Goal: Obtain resource: Download file/media

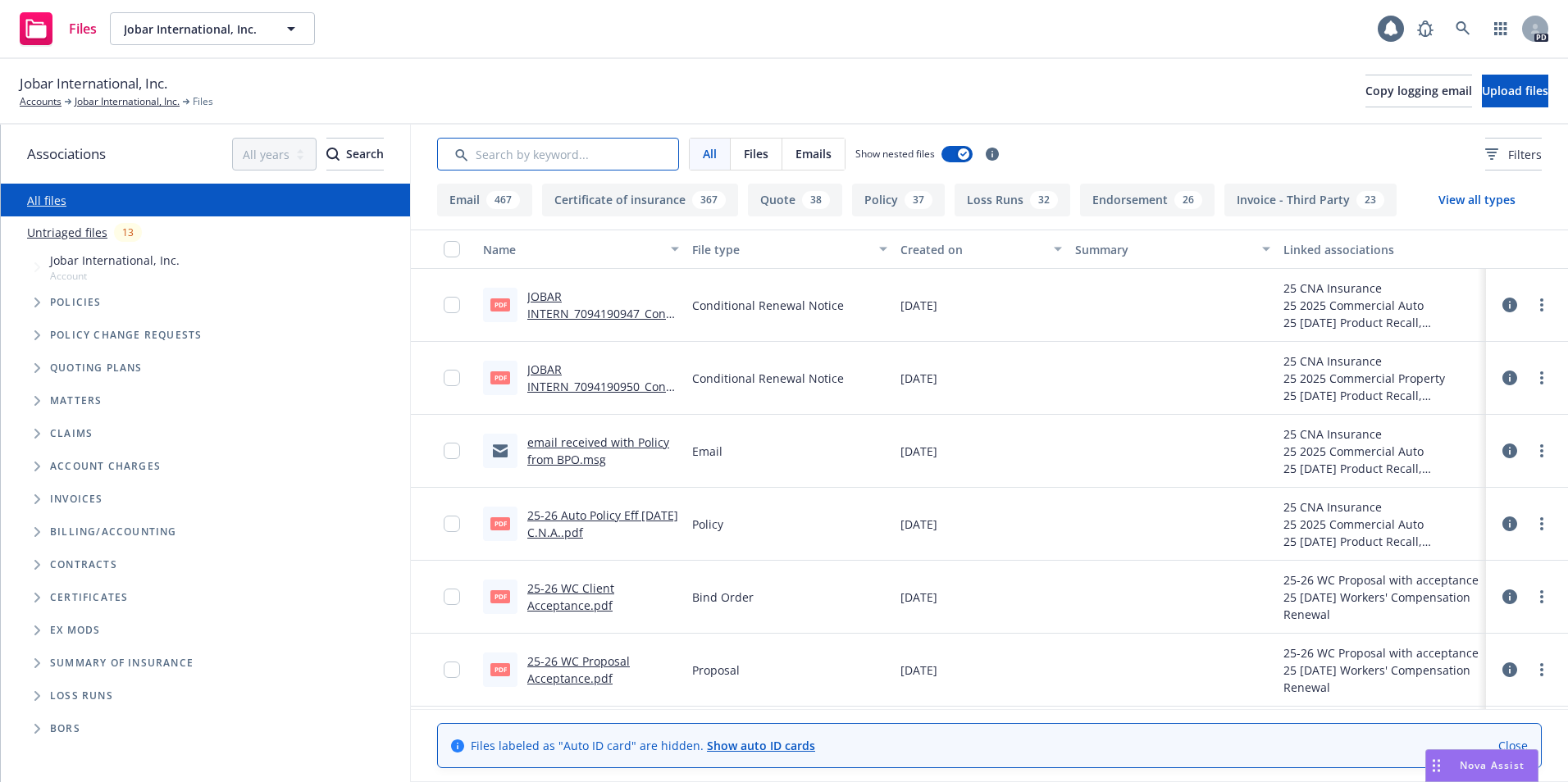
click at [503, 155] on input "Search by keyword..." at bounding box center [558, 154] width 242 height 33
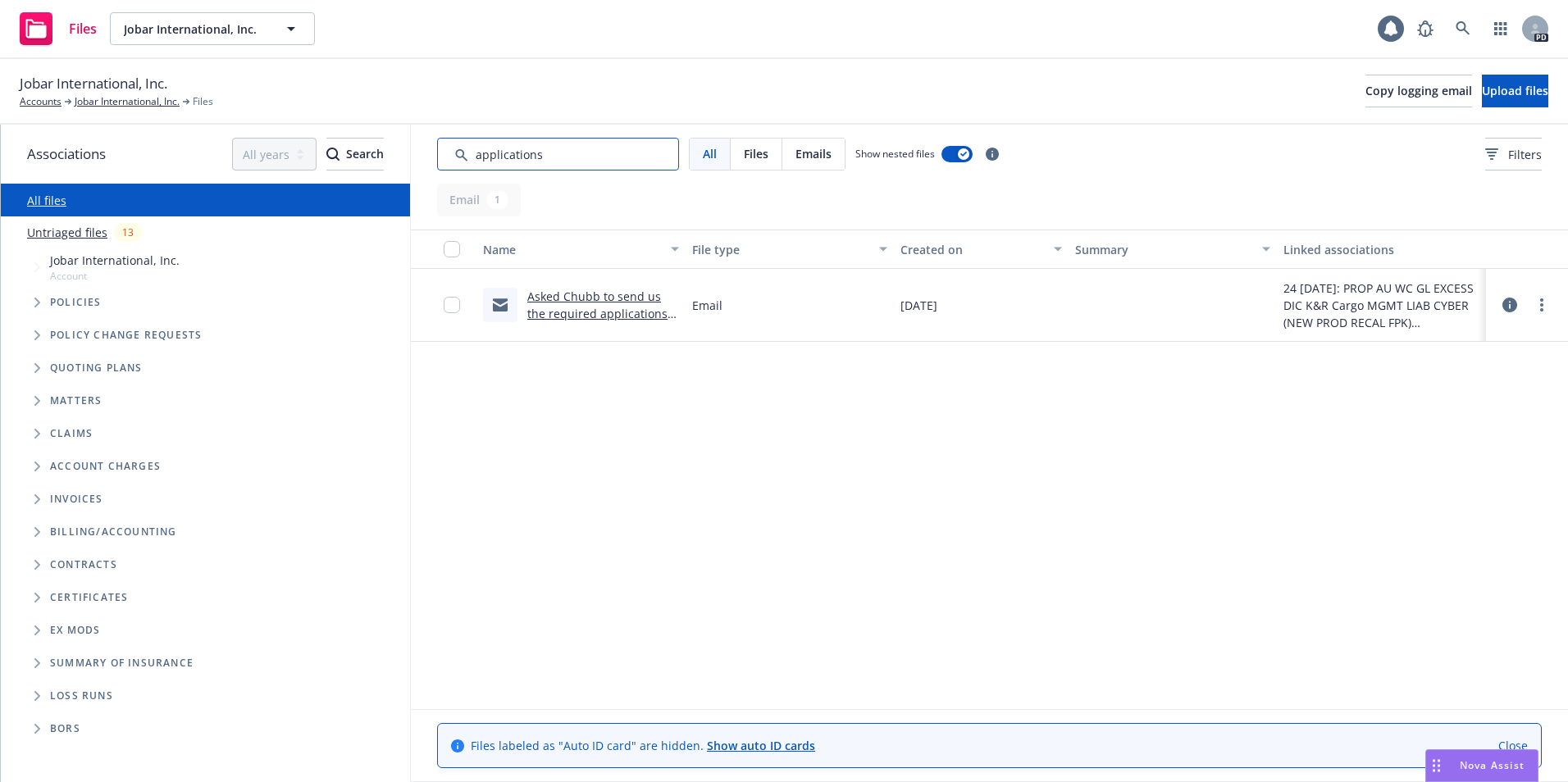
drag, startPoint x: 560, startPoint y: 156, endPoint x: 474, endPoint y: 150, distance: 86.2
click at [474, 150] on input "Search by keyword..." at bounding box center [558, 154] width 242 height 33
type input "S"
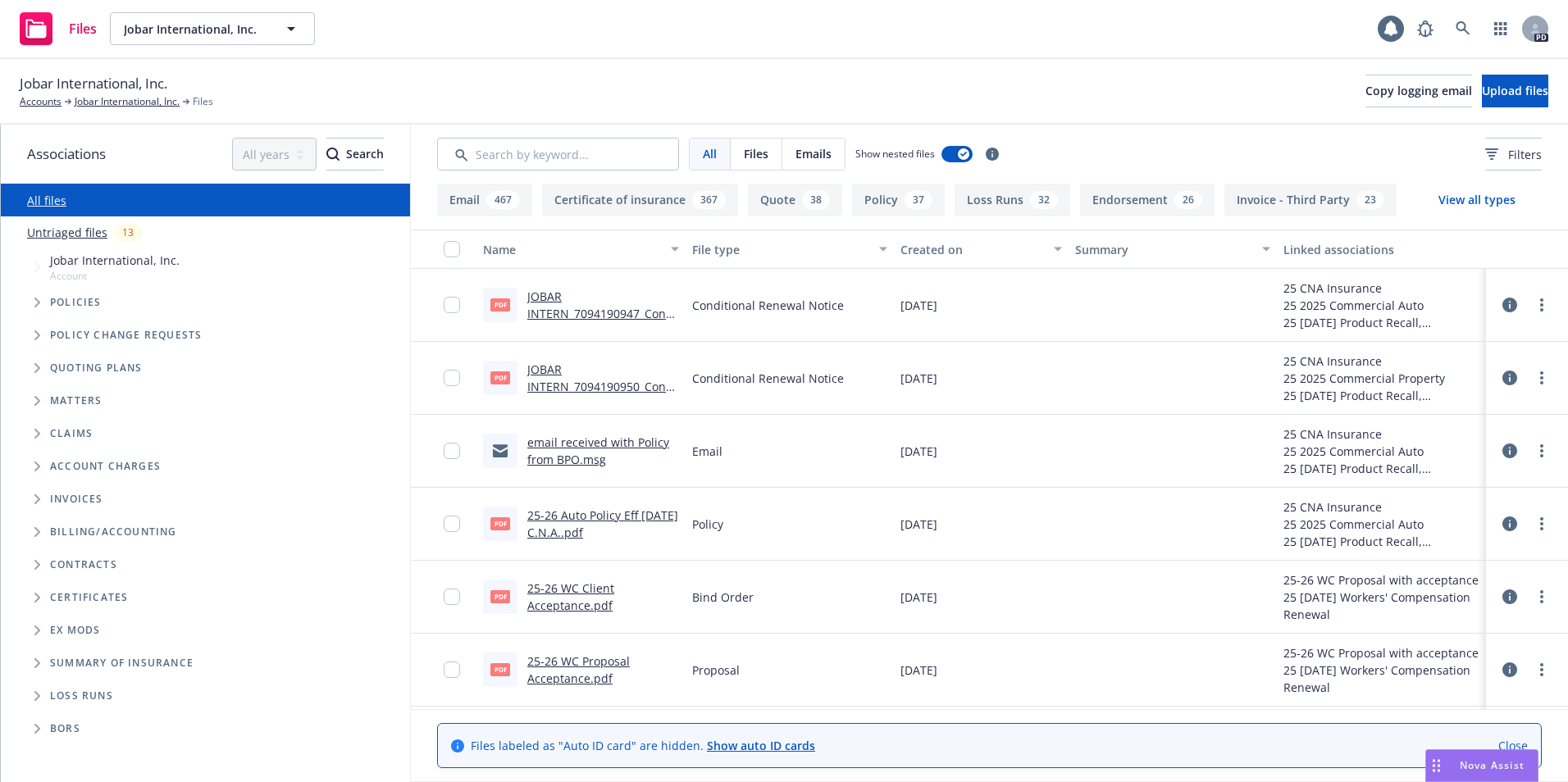
click at [32, 369] on span "Tree Example" at bounding box center [36, 368] width 26 height 26
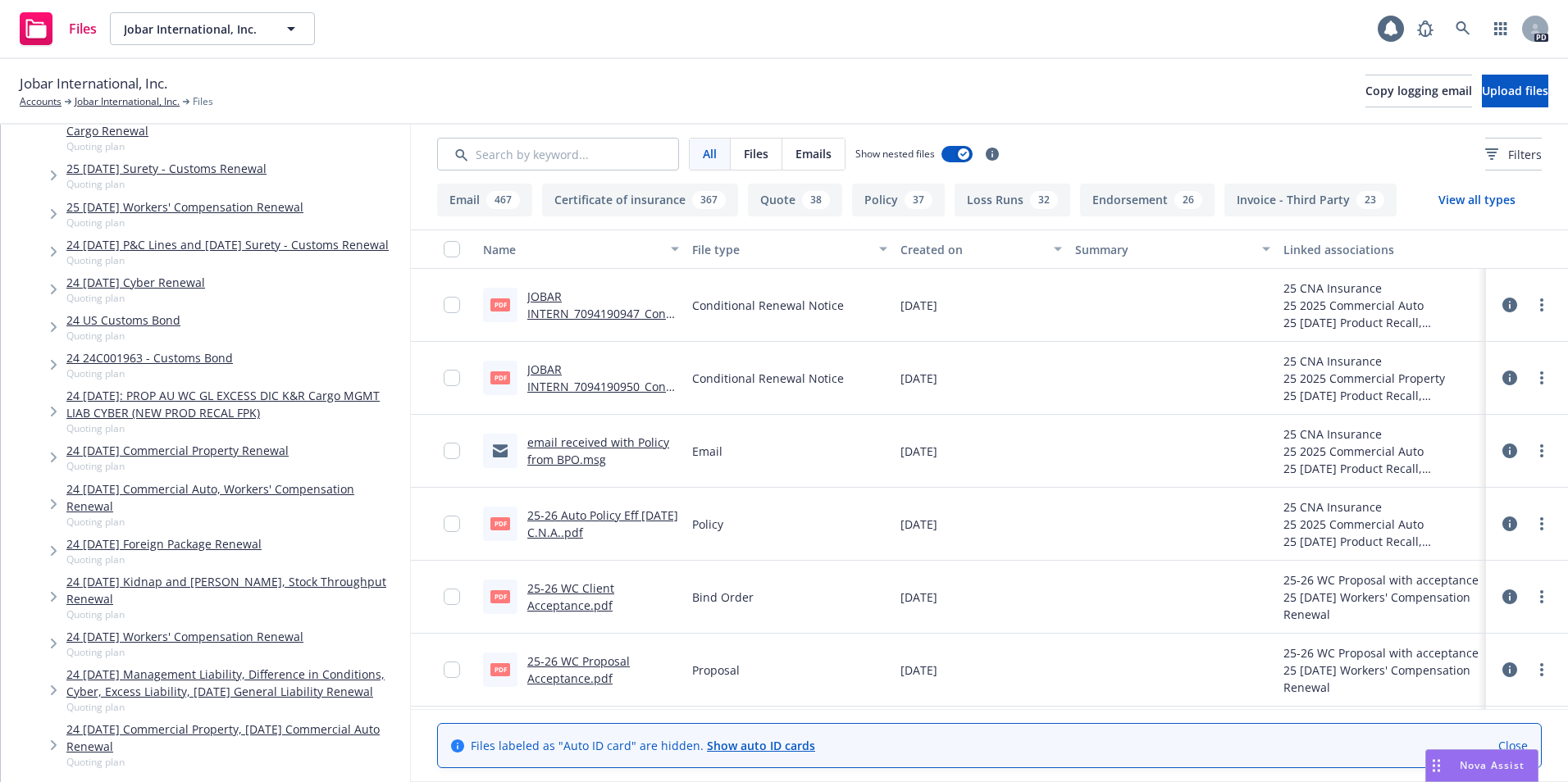
scroll to position [358, 0]
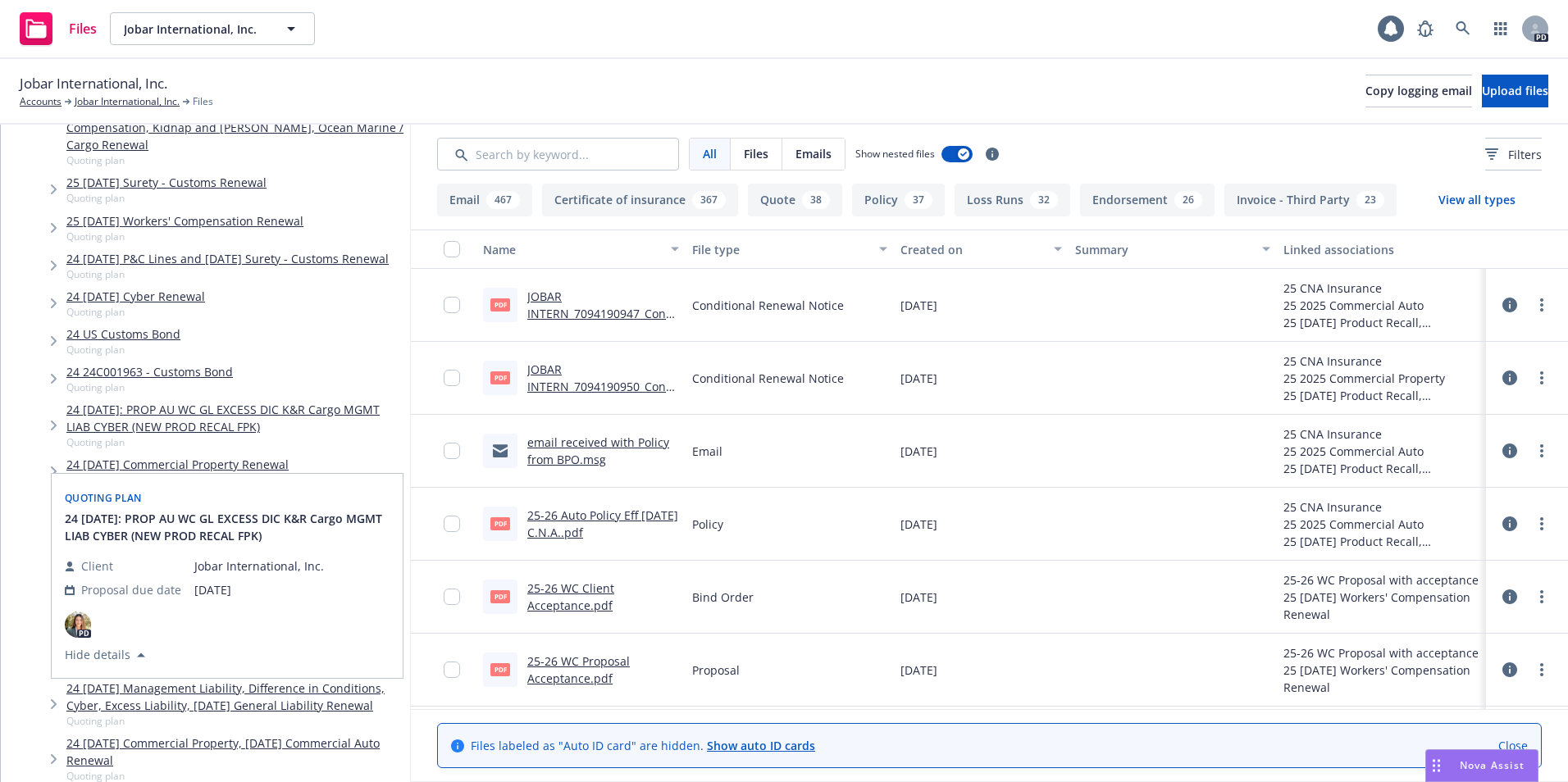
click at [128, 430] on link "24 8/25/2024: PROP AU WC GL EXCESS DIC K&R Cargo MGMT LIAB CYBER (NEW PROD RECA…" at bounding box center [234, 418] width 337 height 34
